Goal: Transaction & Acquisition: Purchase product/service

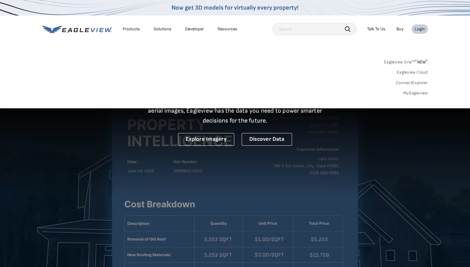
click at [421, 95] on link "MyEagleview" at bounding box center [416, 93] width 25 height 6
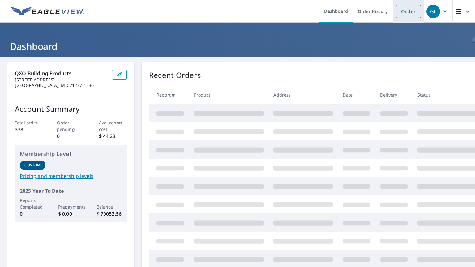
click at [400, 14] on link "Order" at bounding box center [408, 11] width 25 height 13
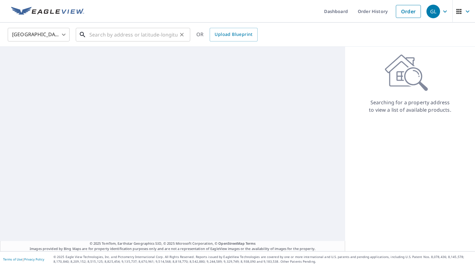
click at [137, 31] on input "text" at bounding box center [133, 34] width 88 height 17
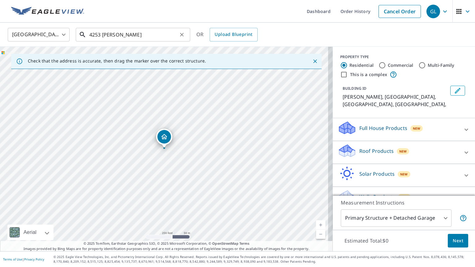
click at [140, 36] on input "4253 [PERSON_NAME]" at bounding box center [133, 34] width 88 height 17
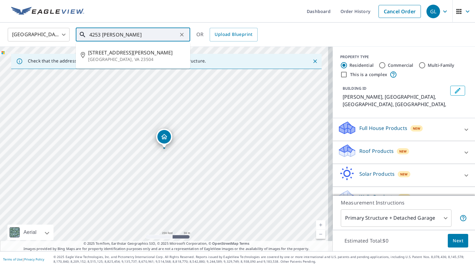
click at [101, 53] on span "[STREET_ADDRESS][PERSON_NAME]" at bounding box center [136, 52] width 97 height 7
type input "[STREET_ADDRESS][PERSON_NAME]"
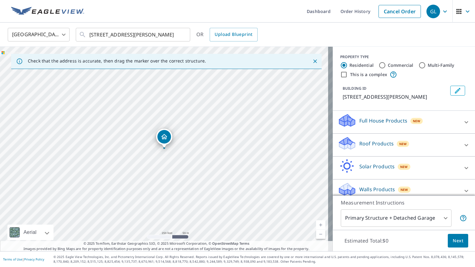
click at [367, 143] on p "Roof Products" at bounding box center [376, 143] width 34 height 7
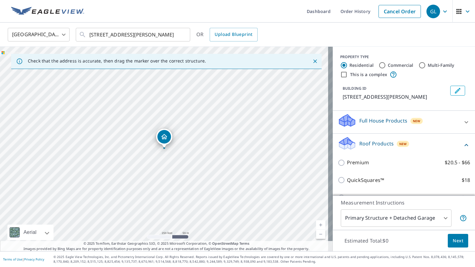
click at [350, 163] on p "Premium" at bounding box center [358, 163] width 22 height 8
click at [347, 163] on input "Premium $20.5 - $66" at bounding box center [342, 162] width 9 height 7
checkbox input "true"
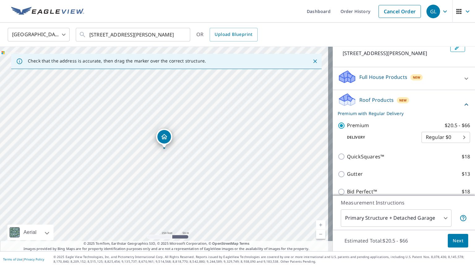
scroll to position [67, 0]
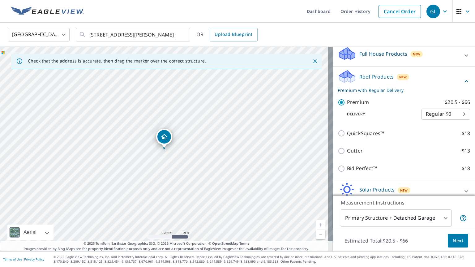
click at [456, 241] on span "Next" at bounding box center [458, 241] width 11 height 8
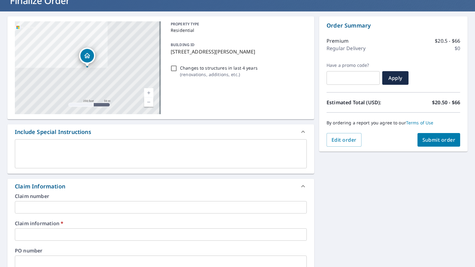
scroll to position [79, 0]
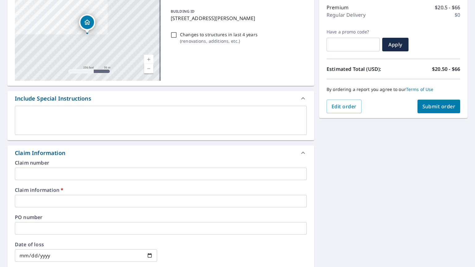
click at [73, 198] on input "text" at bounding box center [161, 201] width 292 height 12
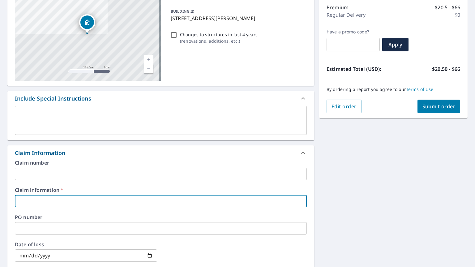
type input "[PERSON_NAME] structural"
click at [433, 104] on span "Submit order" at bounding box center [438, 106] width 33 height 7
checkbox input "true"
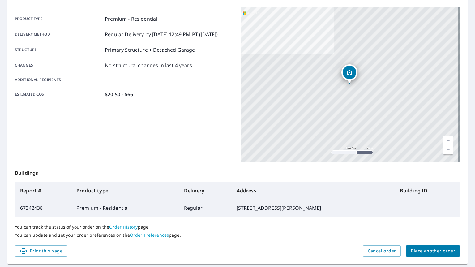
click at [422, 248] on span "Place another order" at bounding box center [433, 251] width 45 height 8
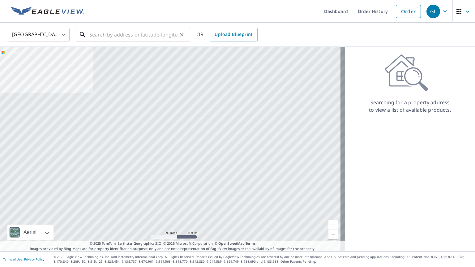
click at [140, 36] on input "text" at bounding box center [133, 34] width 88 height 17
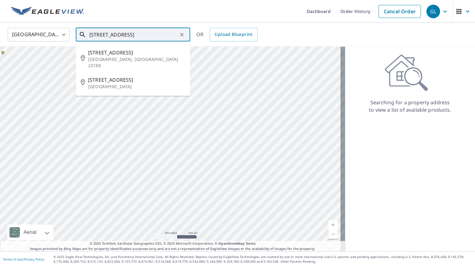
click at [109, 57] on p "[GEOGRAPHIC_DATA], [GEOGRAPHIC_DATA] 23188" at bounding box center [136, 62] width 97 height 12
type input "[STREET_ADDRESS]"
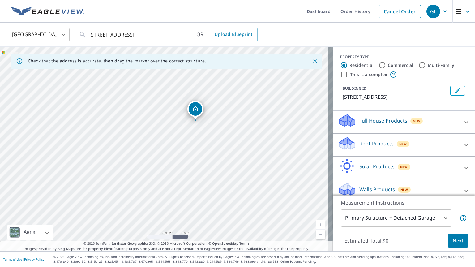
click at [316, 225] on link "Current Level 17, Zoom In" at bounding box center [320, 224] width 9 height 9
click at [316, 224] on link "Current Level 18, Zoom In" at bounding box center [320, 224] width 9 height 9
click at [371, 147] on p "Roof Products" at bounding box center [376, 143] width 34 height 7
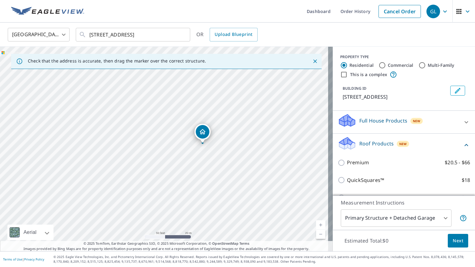
click at [338, 166] on input "Premium $20.5 - $66" at bounding box center [342, 162] width 9 height 7
checkbox input "true"
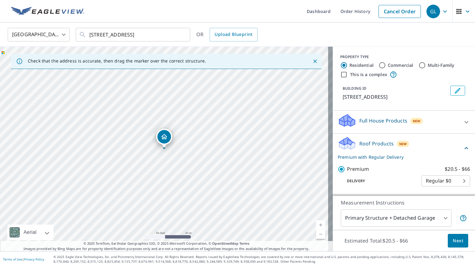
click at [453, 237] on span "Next" at bounding box center [458, 241] width 11 height 8
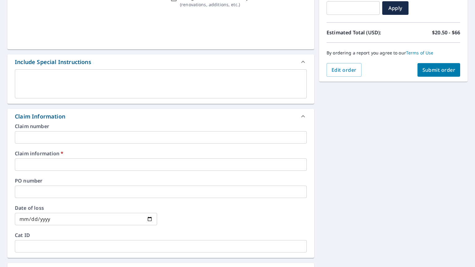
scroll to position [199, 0]
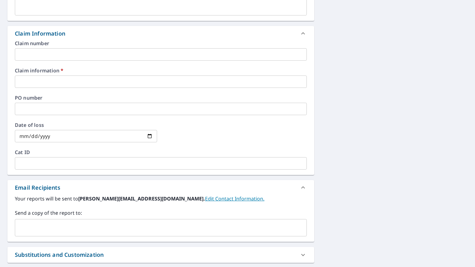
click at [75, 81] on input "text" at bounding box center [161, 81] width 292 height 12
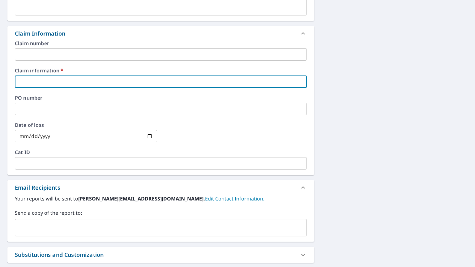
type input "r"
checkbox input "true"
type input "ro"
checkbox input "true"
type input "rob"
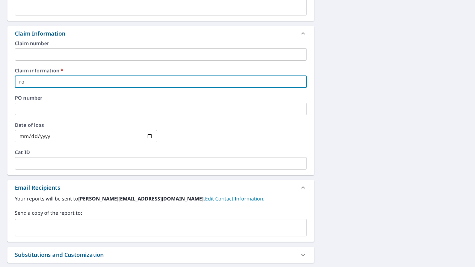
checkbox input "true"
type input "[PERSON_NAME] structural"
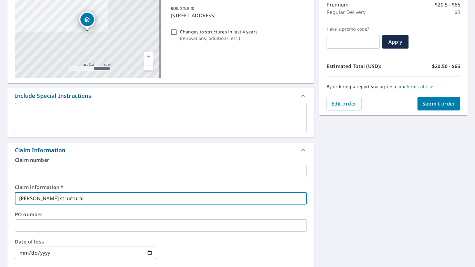
scroll to position [76, 0]
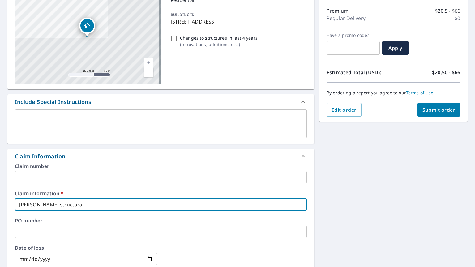
click at [437, 111] on span "Submit order" at bounding box center [438, 109] width 33 height 7
checkbox input "true"
